Goal: Information Seeking & Learning: Stay updated

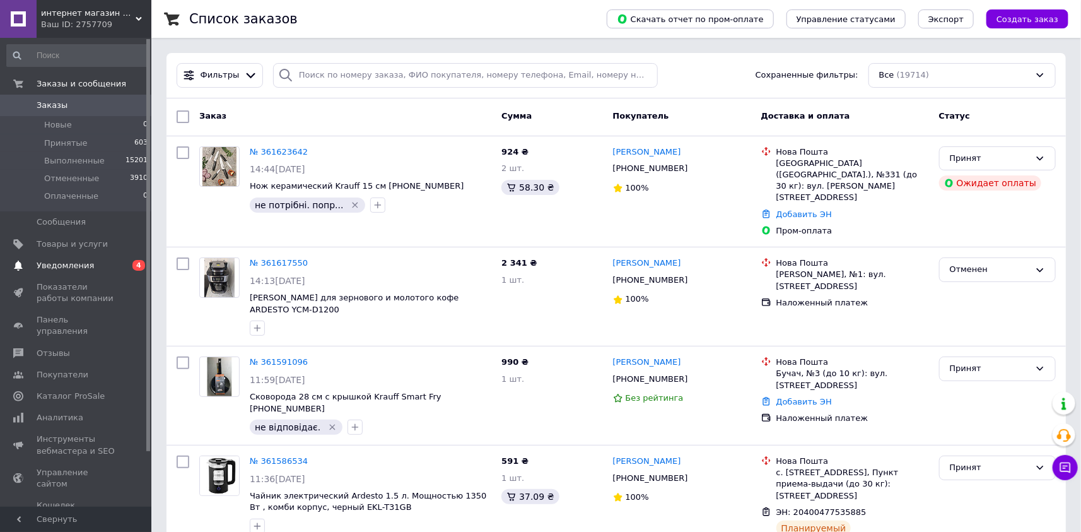
click at [83, 262] on span "Уведомления" at bounding box center [65, 265] width 57 height 11
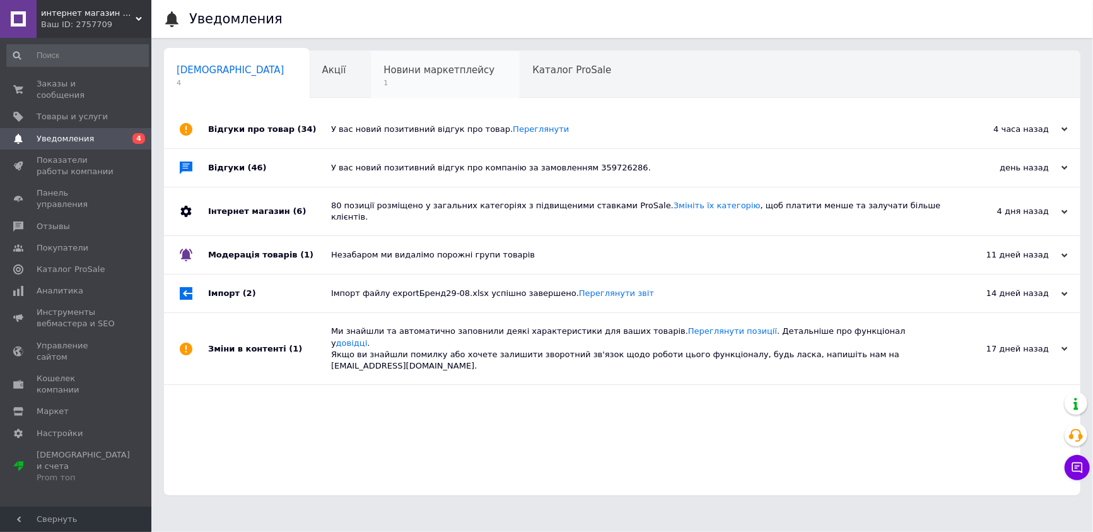
click at [382, 89] on div "Новини маркетплейсу 1" at bounding box center [445, 75] width 149 height 48
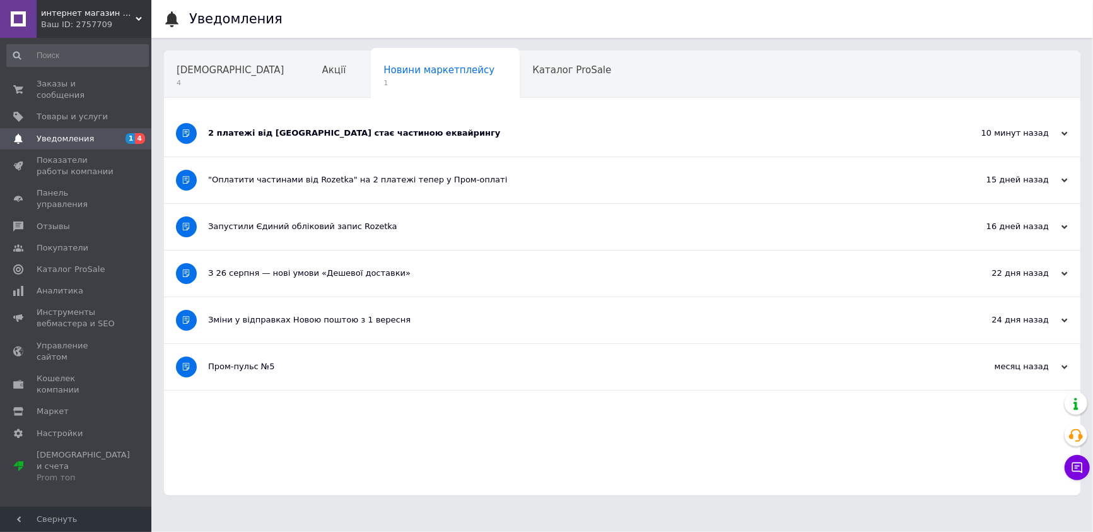
click at [259, 127] on div "2 платежі від [GEOGRAPHIC_DATA] стає частиною еквайрингу" at bounding box center [575, 132] width 734 height 11
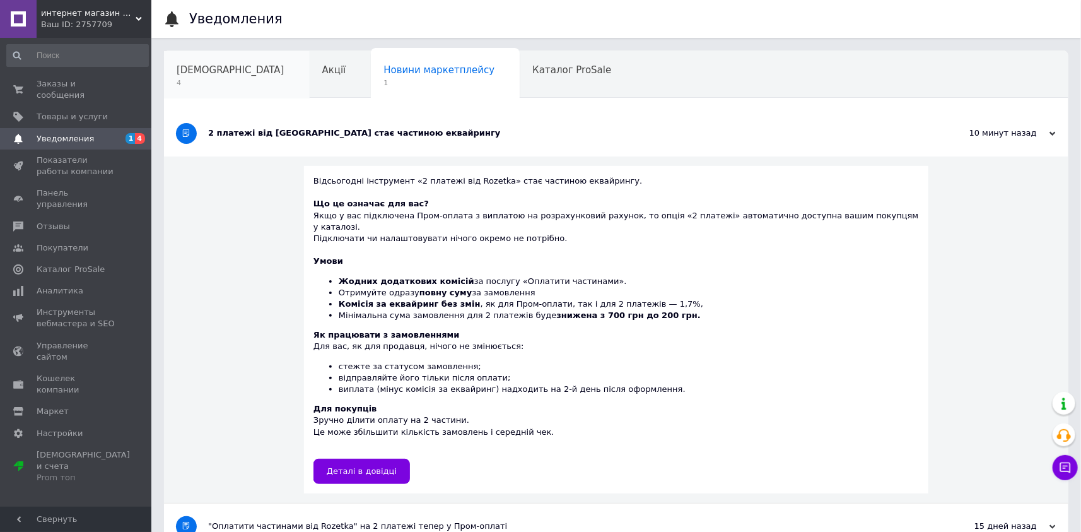
click at [200, 78] on span "4" at bounding box center [231, 82] width 108 height 9
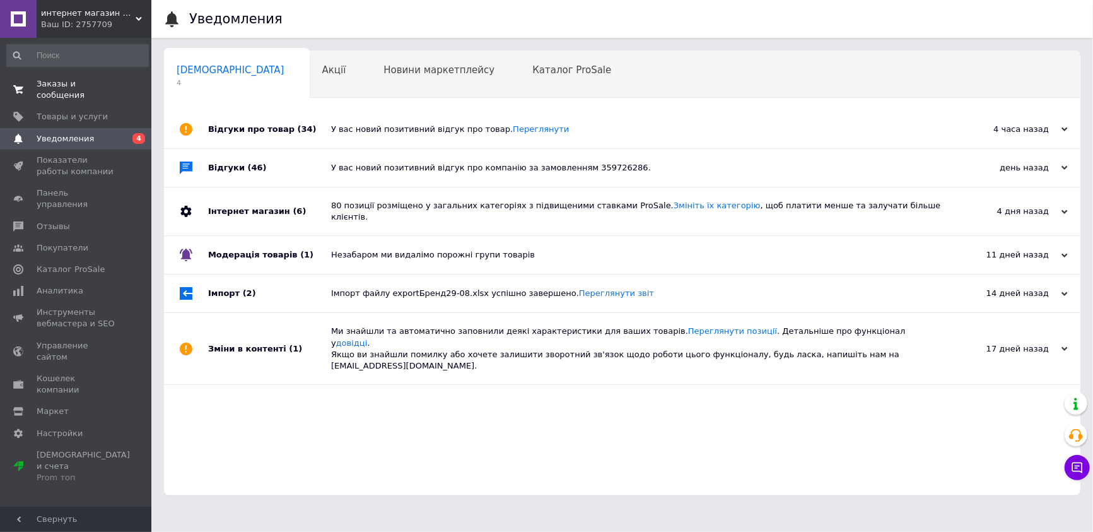
click at [98, 82] on span "Заказы и сообщения" at bounding box center [77, 89] width 80 height 23
